Goal: Task Accomplishment & Management: Manage account settings

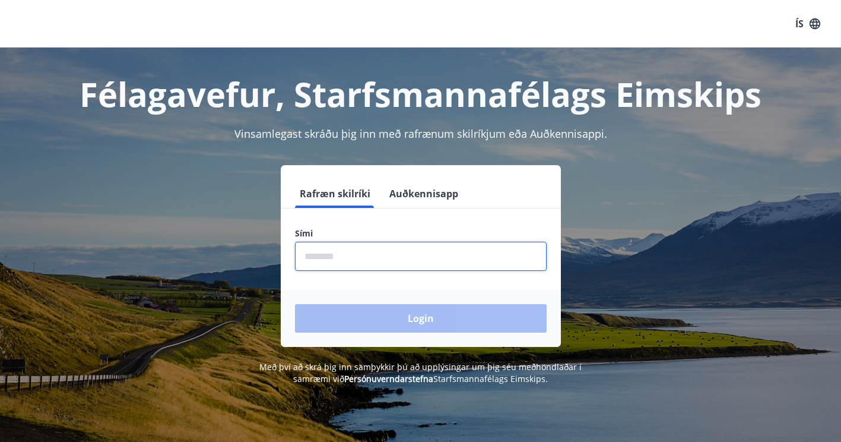
click at [487, 247] on input "phone" at bounding box center [421, 256] width 252 height 29
type input "********"
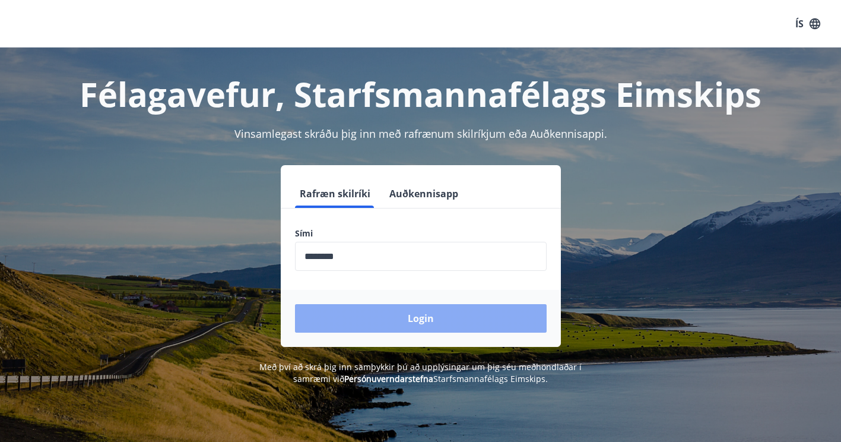
click at [439, 307] on button "Login" at bounding box center [421, 318] width 252 height 28
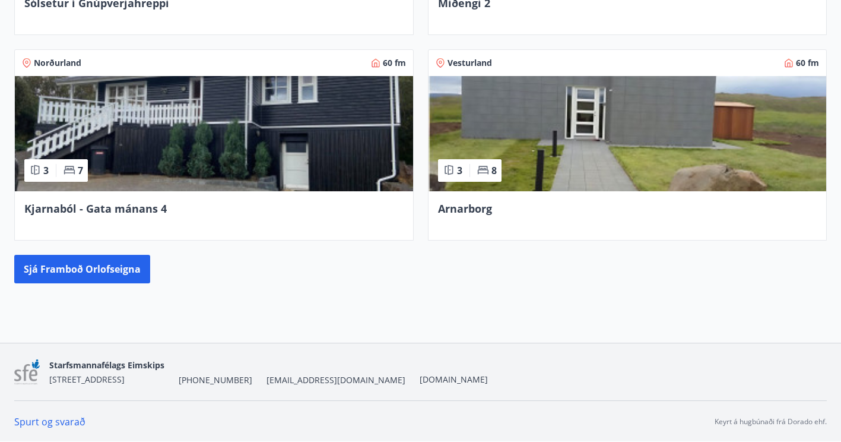
scroll to position [657, 0]
